Goal: Information Seeking & Learning: Learn about a topic

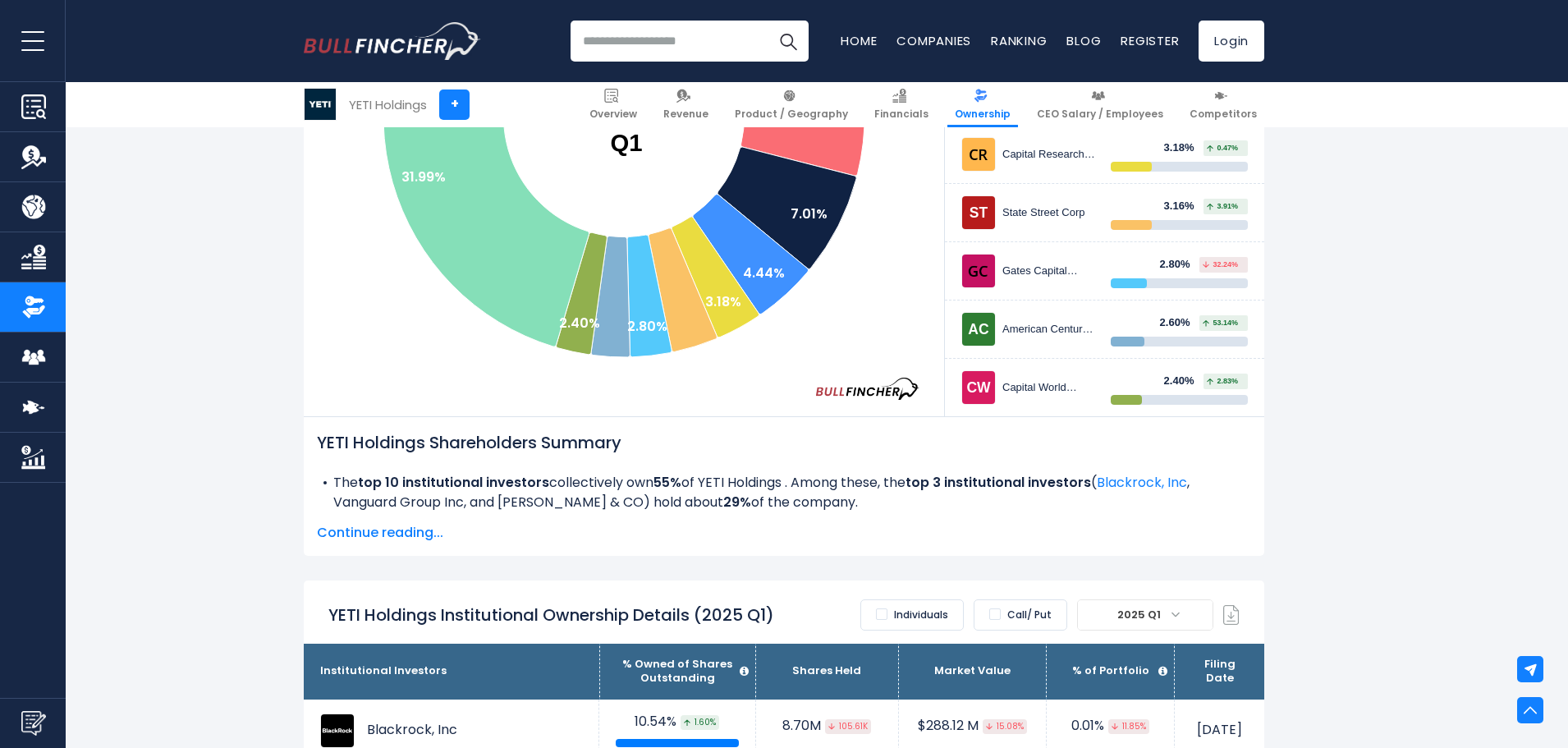
scroll to position [551, 0]
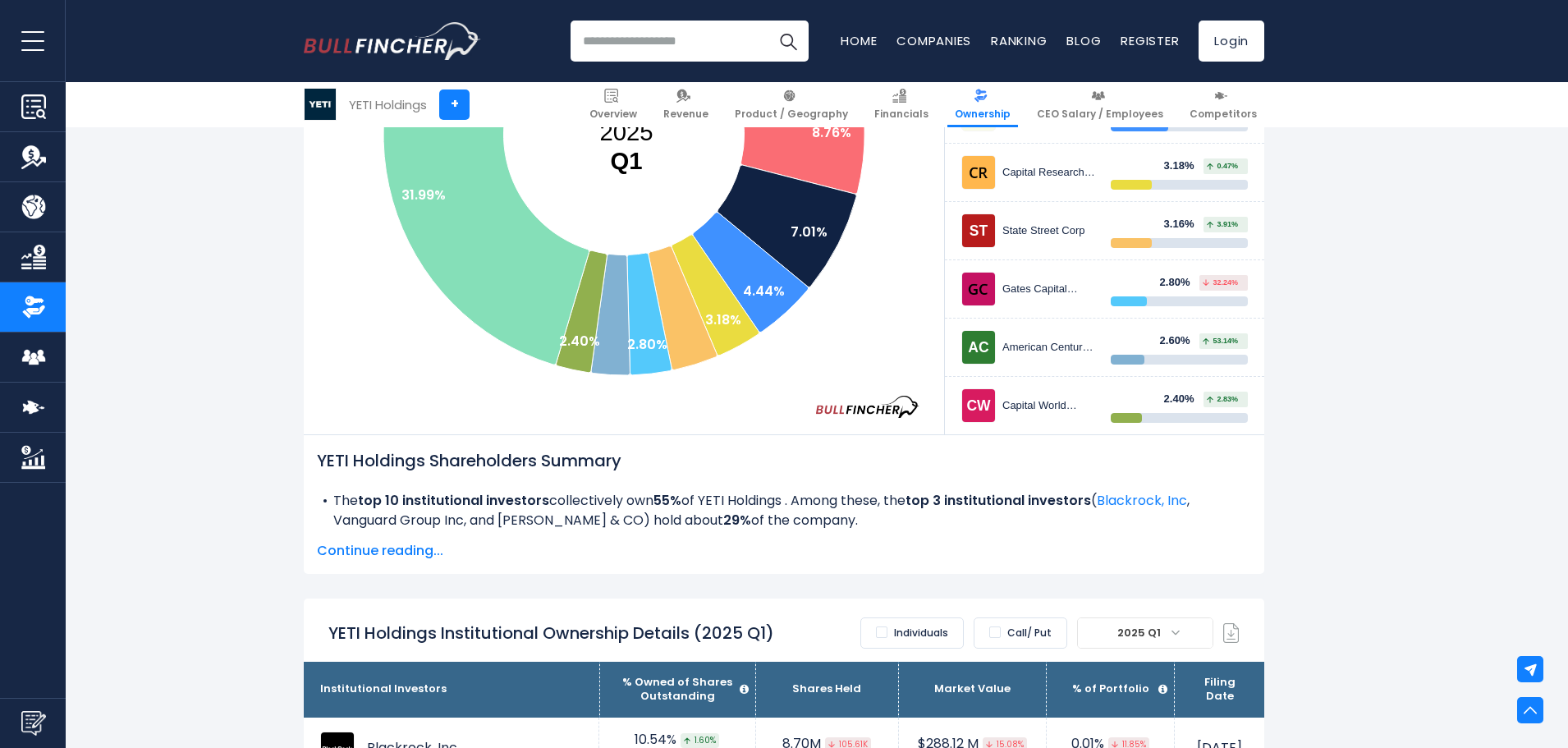
click at [1564, 50] on header "Overview Revenue Product / Geography Ratios" at bounding box center [784, 41] width 1568 height 82
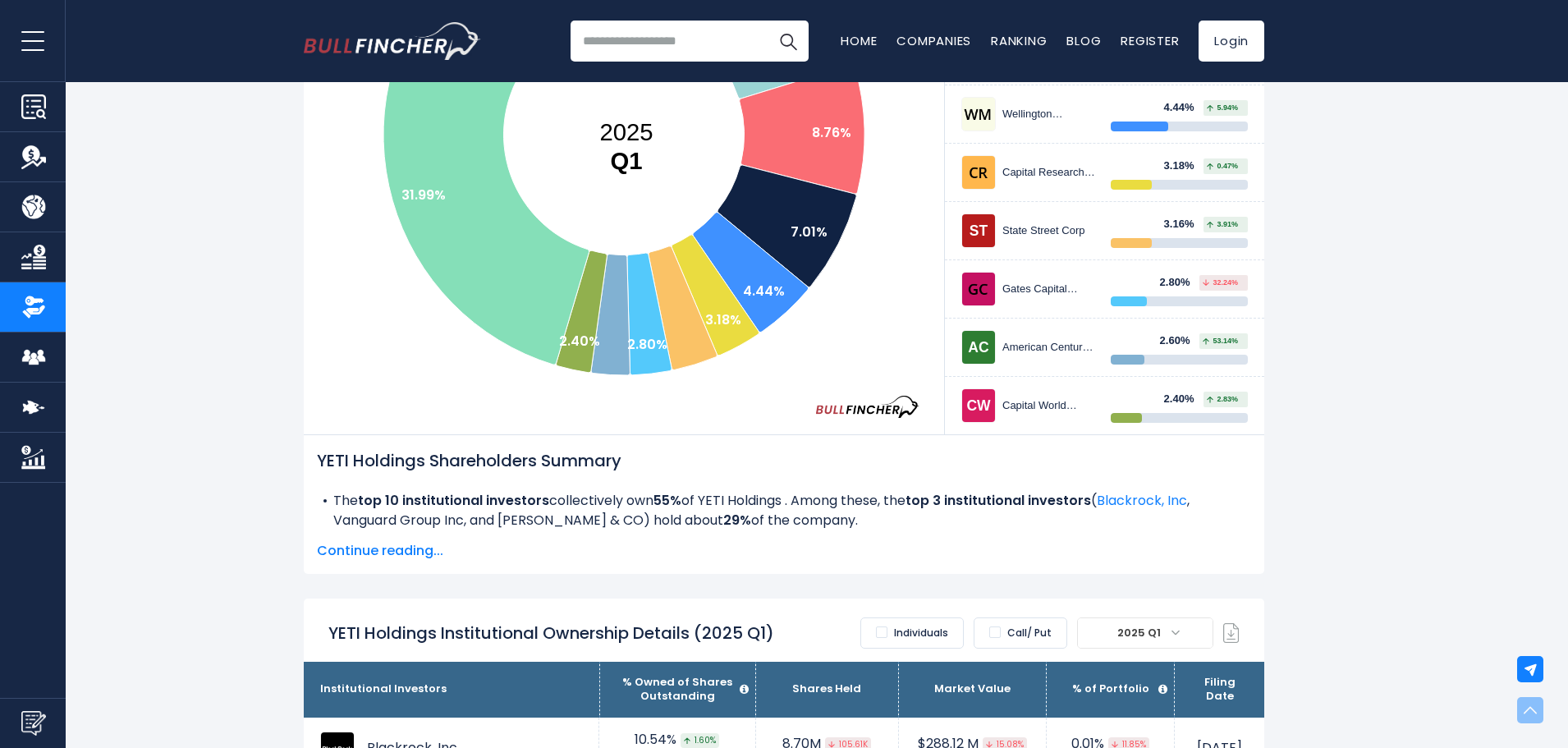
scroll to position [0, 0]
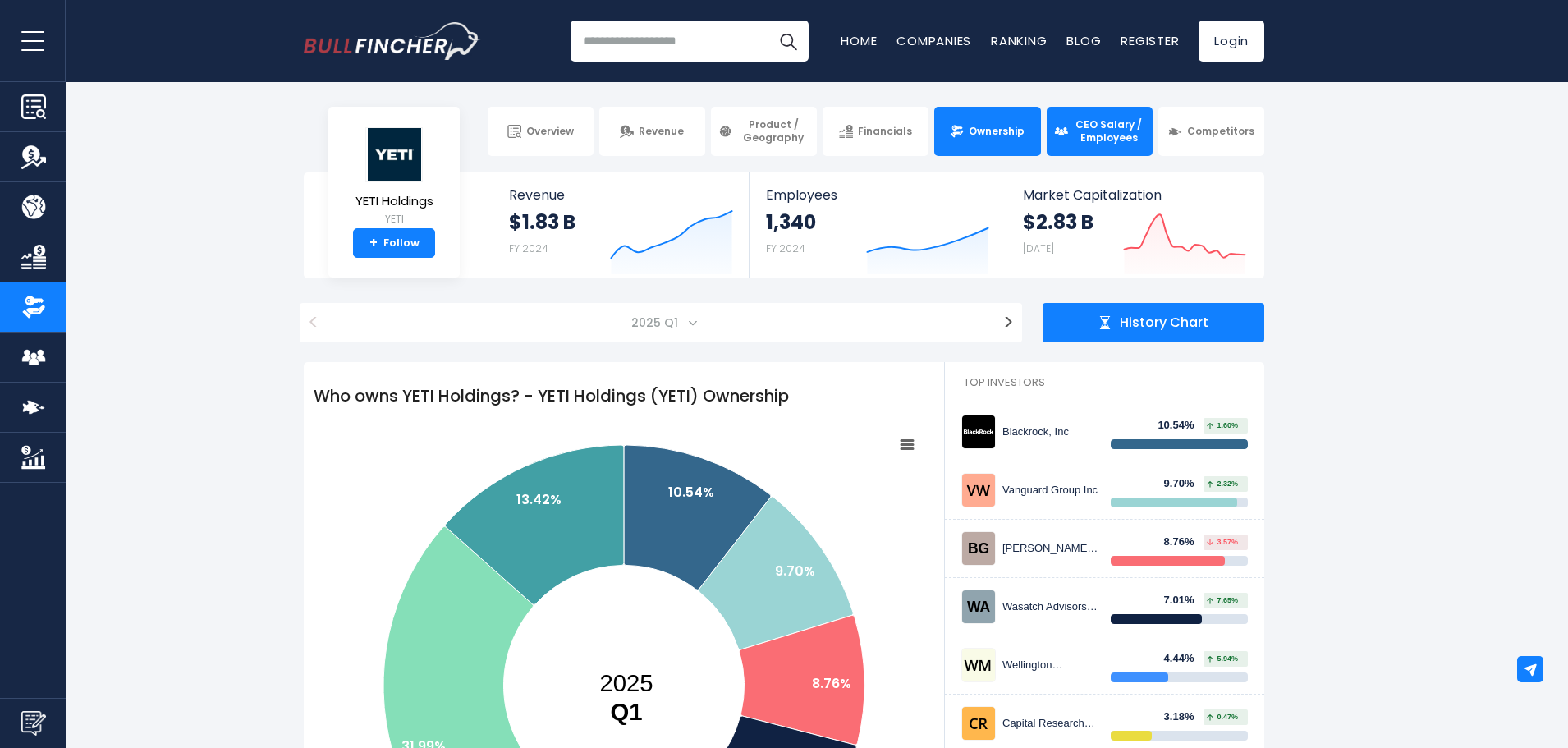
click at [1099, 135] on span "CEO Salary / Employees" at bounding box center [1109, 130] width 72 height 26
click at [1091, 132] on span "CEO Salary / Employees" at bounding box center [1109, 130] width 72 height 26
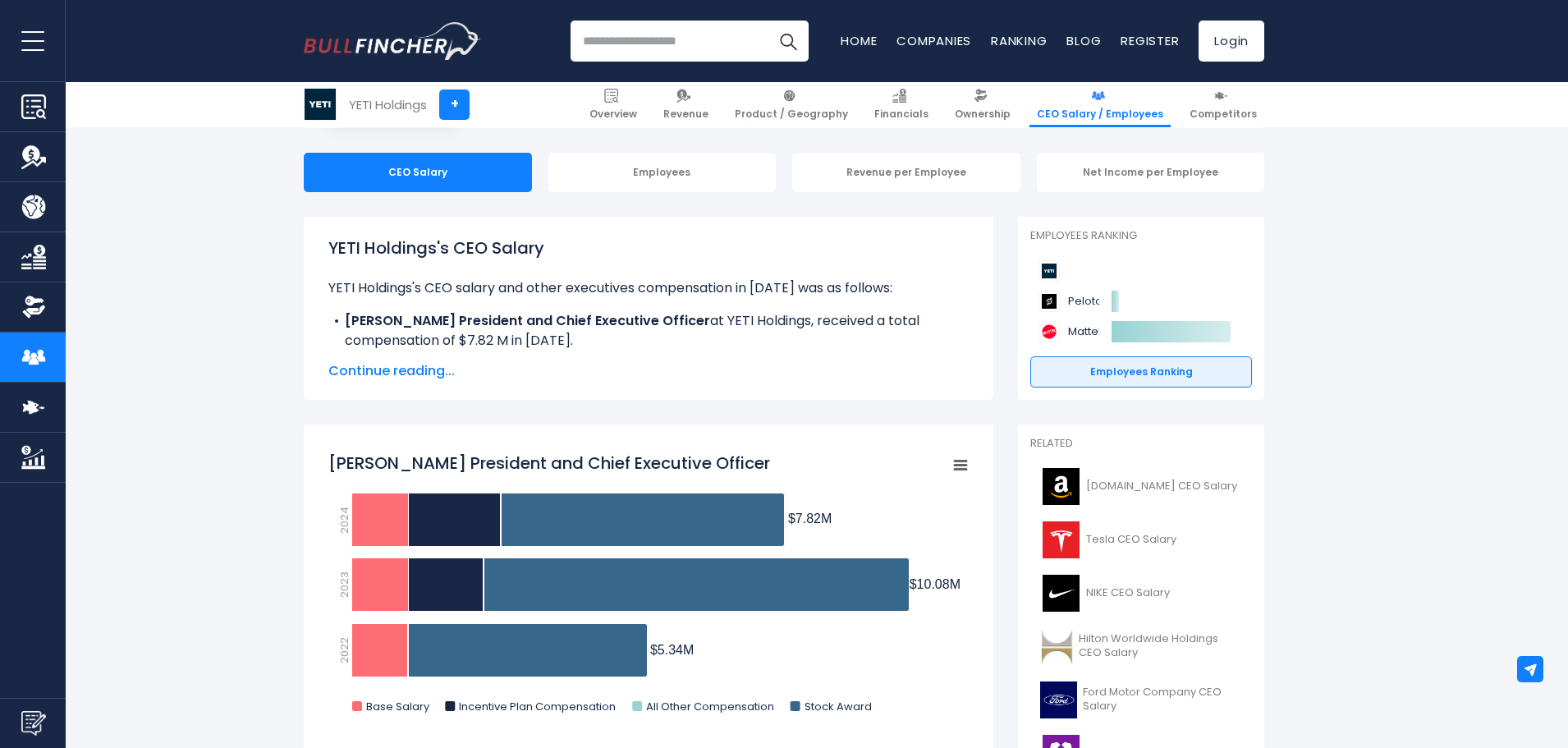
scroll to position [164, 0]
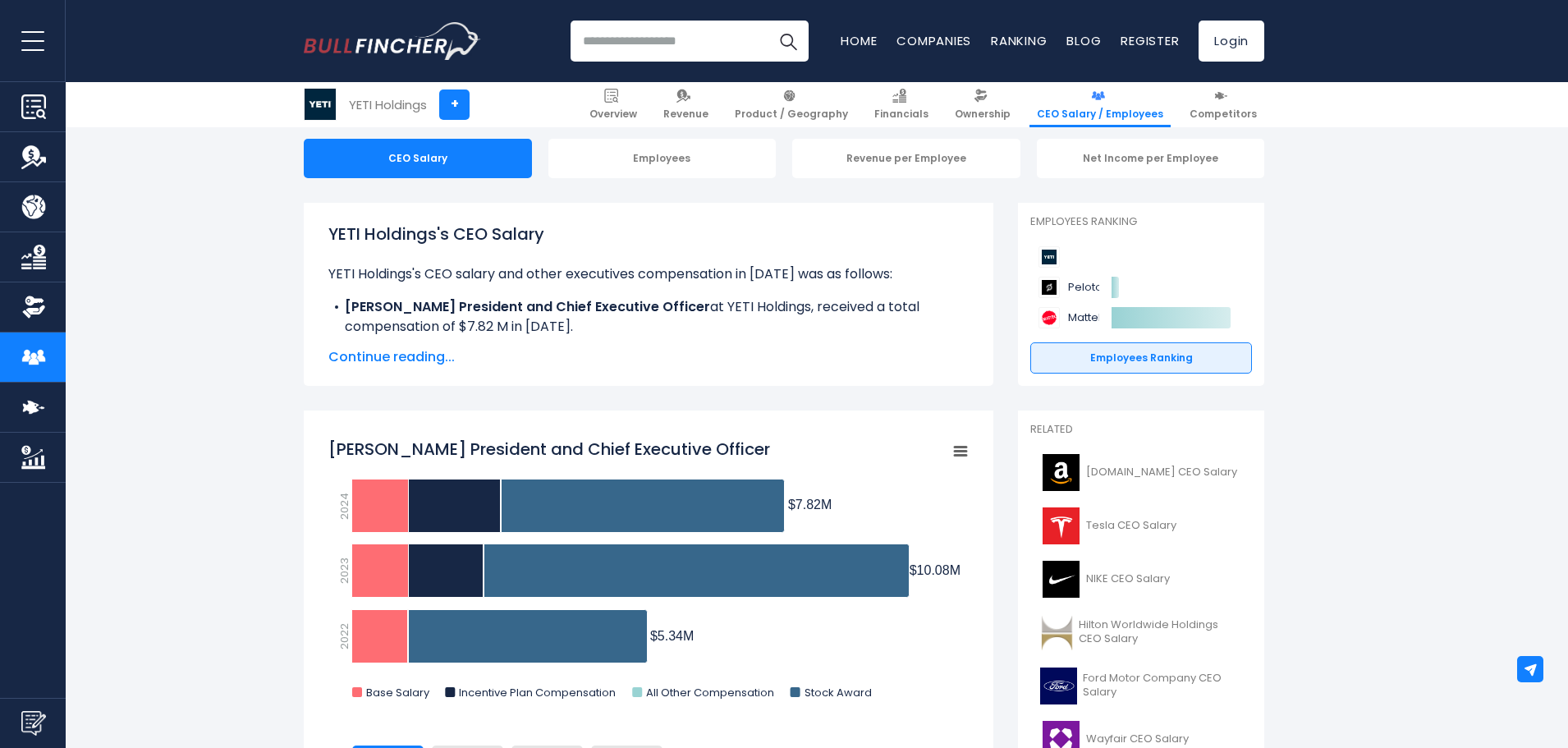
click at [406, 360] on span "Continue reading..." at bounding box center [649, 357] width 640 height 20
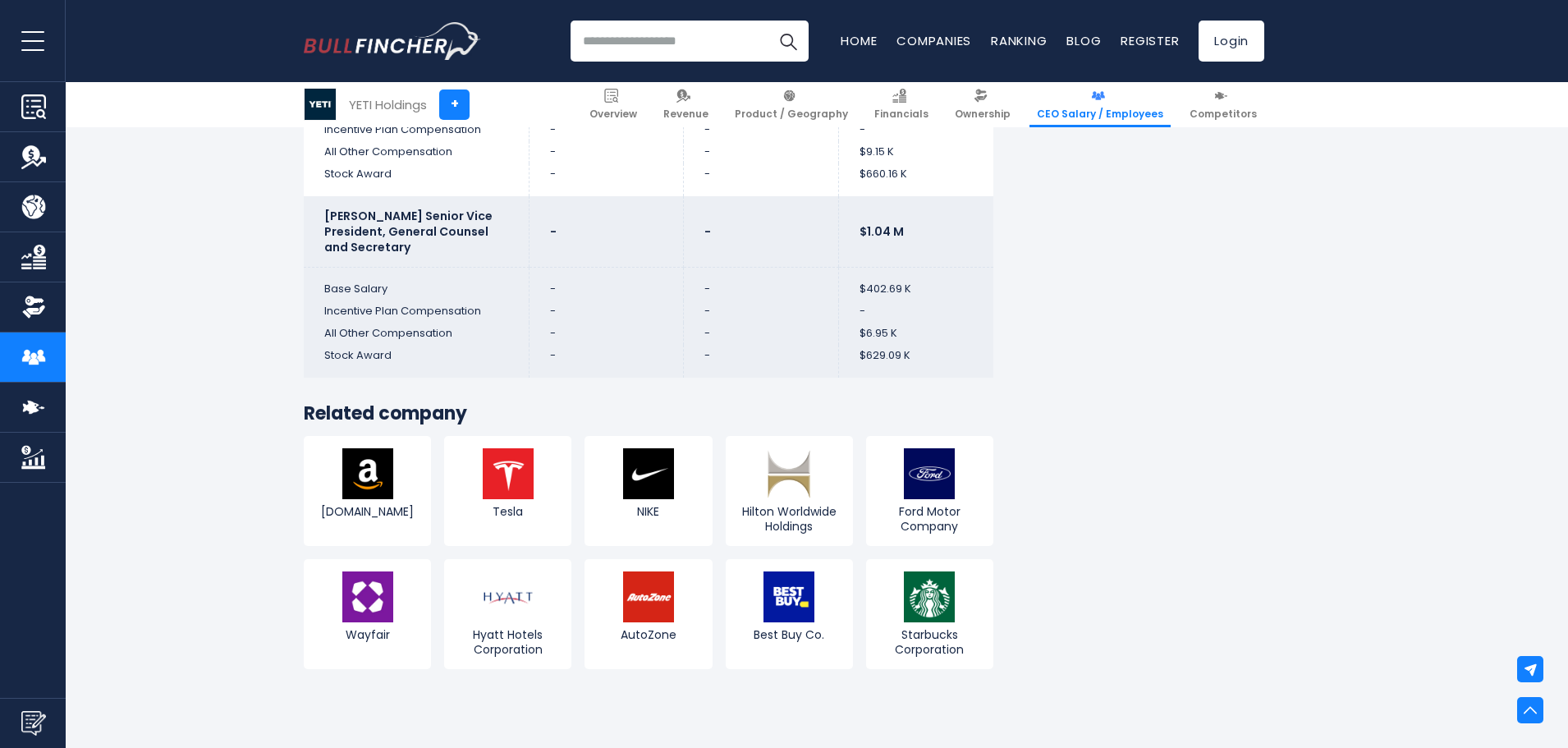
scroll to position [5170, 0]
